Goal: Find specific page/section: Find specific page/section

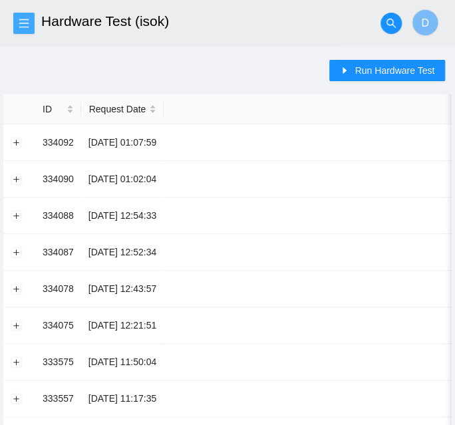
click at [29, 25] on icon "menu" at bounding box center [24, 23] width 11 height 11
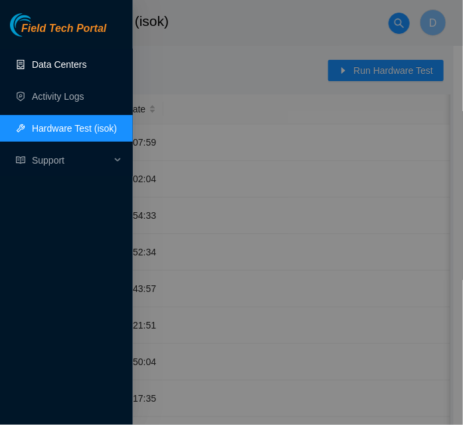
click at [43, 63] on link "Data Centers" at bounding box center [59, 64] width 55 height 11
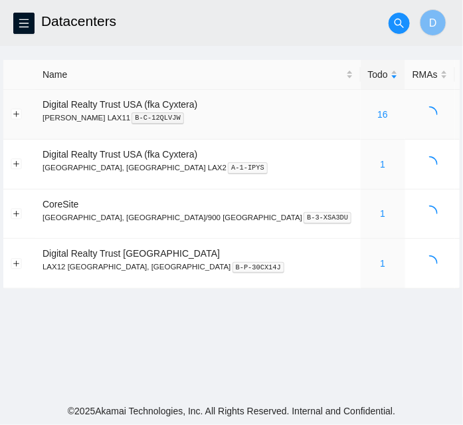
click at [368, 114] on div "16" at bounding box center [383, 114] width 30 height 15
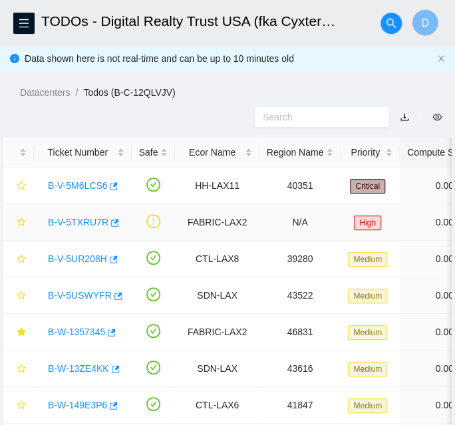
click at [84, 222] on link "B-V-5TXRU7R" at bounding box center [78, 222] width 60 height 11
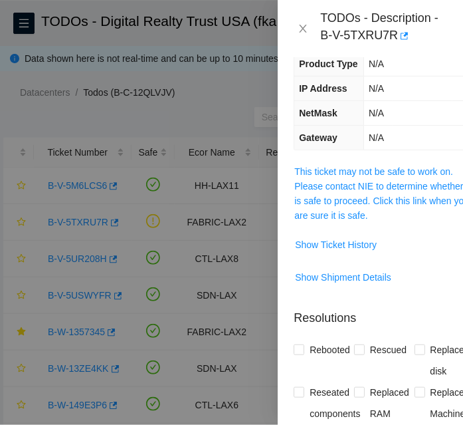
scroll to position [181, 0]
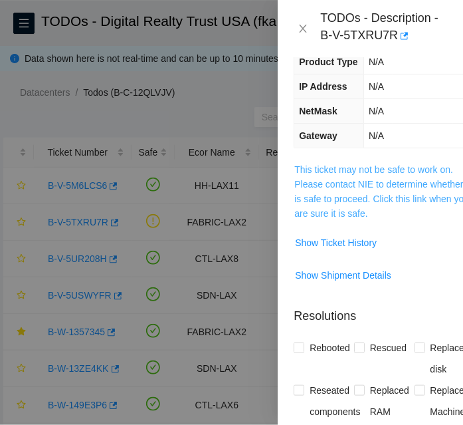
click at [366, 216] on link "This ticket may not be safe to work on. Please contact NIE to determine whether…" at bounding box center [382, 191] width 176 height 55
